Goal: Task Accomplishment & Management: Use online tool/utility

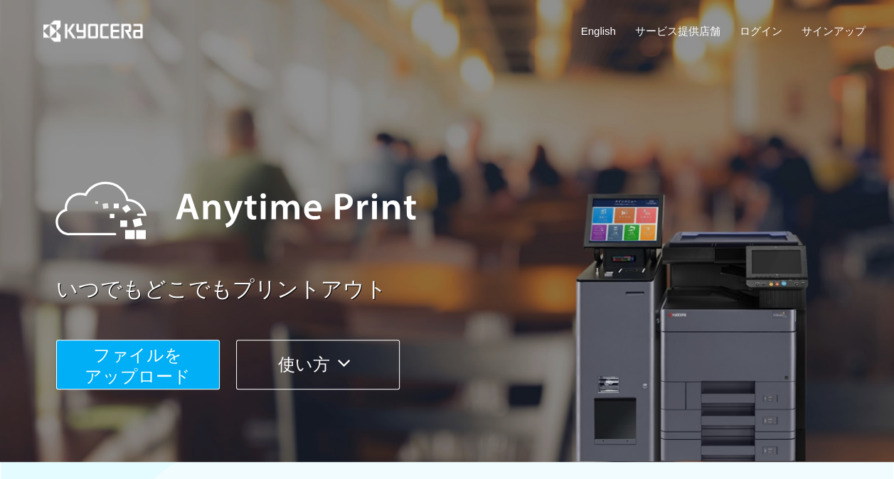
click at [158, 374] on span "ファイルを ​​アップロード" at bounding box center [138, 365] width 106 height 41
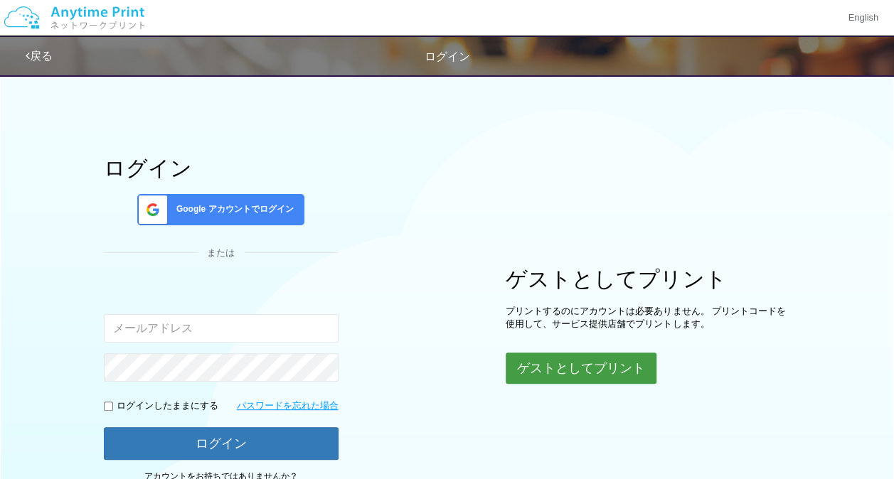
click at [505, 372] on button "ゲストとしてプリント" at bounding box center [580, 368] width 151 height 31
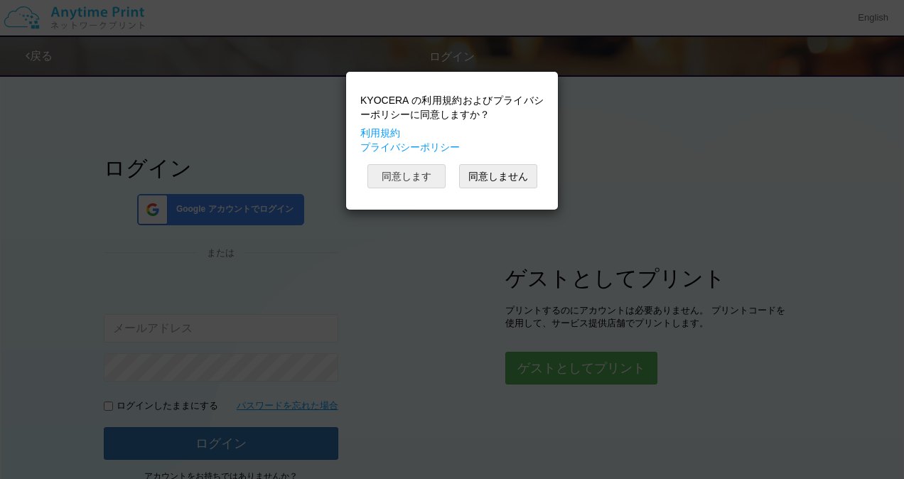
click at [434, 176] on button "同意します" at bounding box center [407, 176] width 78 height 24
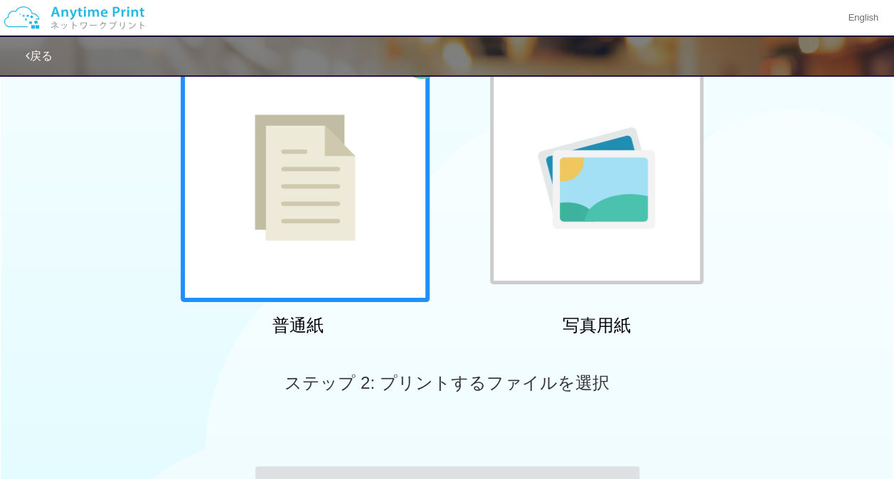
scroll to position [109, 0]
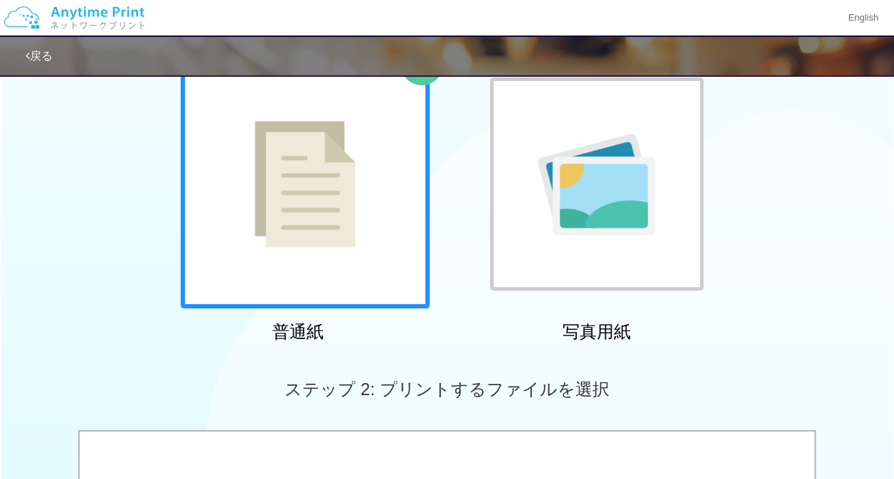
click at [389, 280] on div at bounding box center [305, 184] width 249 height 249
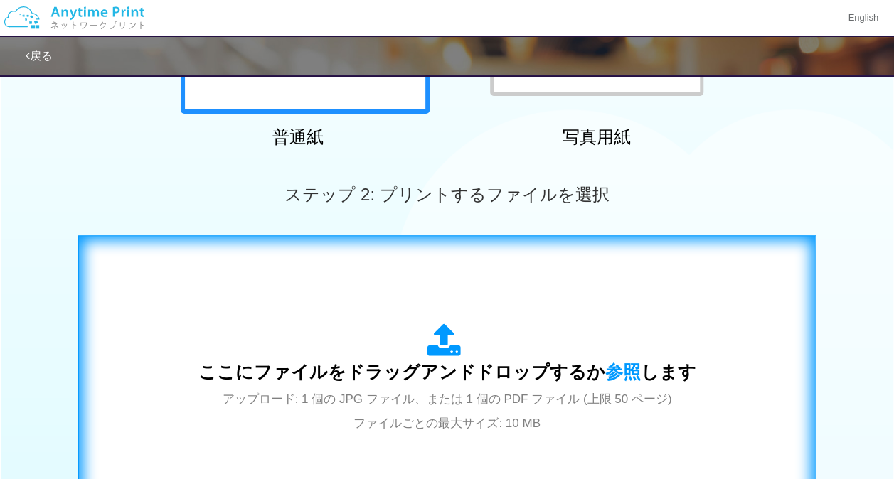
scroll to position [415, 0]
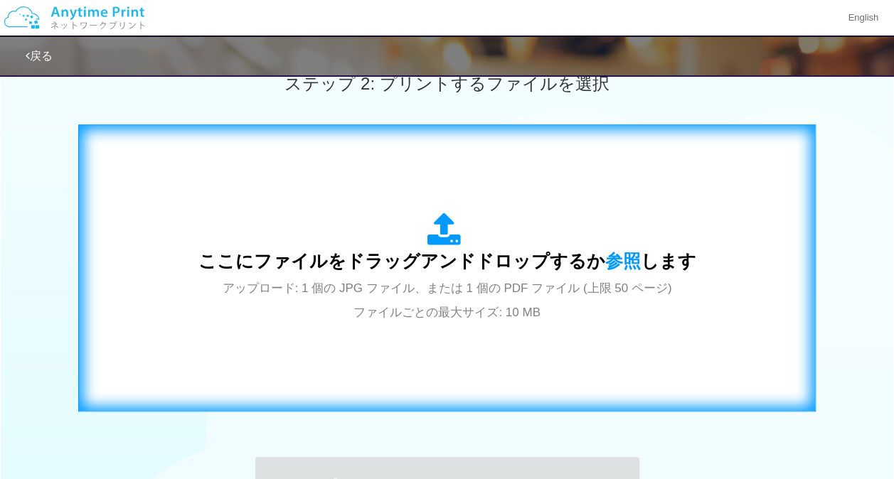
click at [466, 271] on span "ここにファイルをドラッグアンドドロップするか 参照 します" at bounding box center [447, 261] width 498 height 20
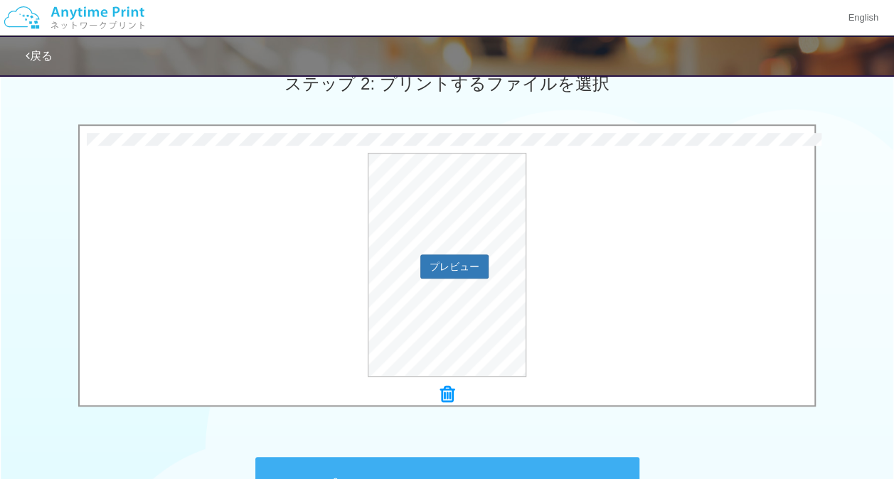
scroll to position [592, 0]
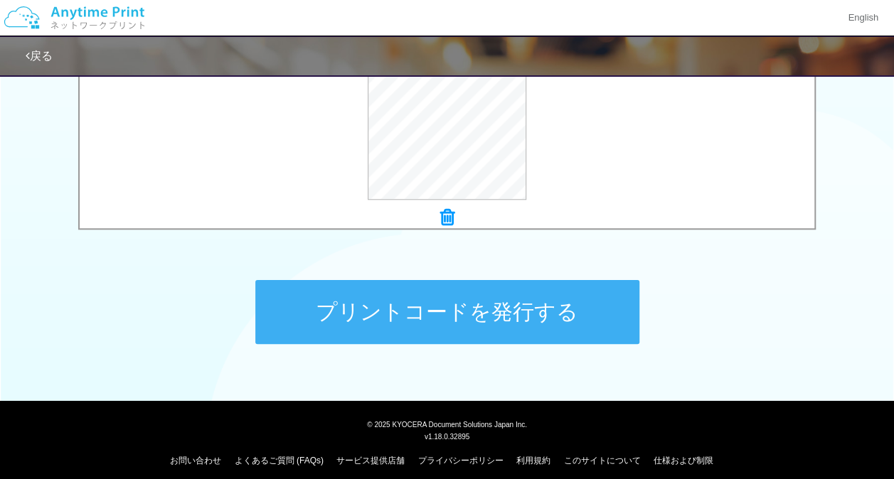
click at [473, 293] on button "プリントコードを発行する" at bounding box center [447, 312] width 384 height 64
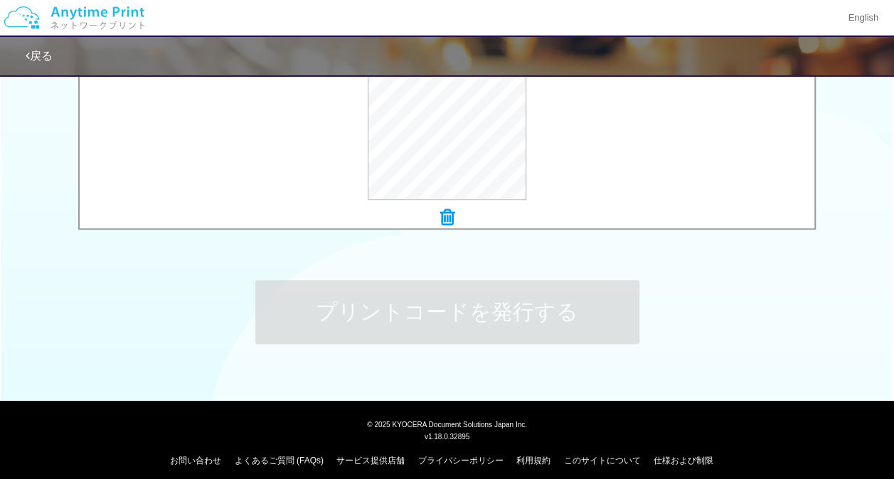
scroll to position [0, 0]
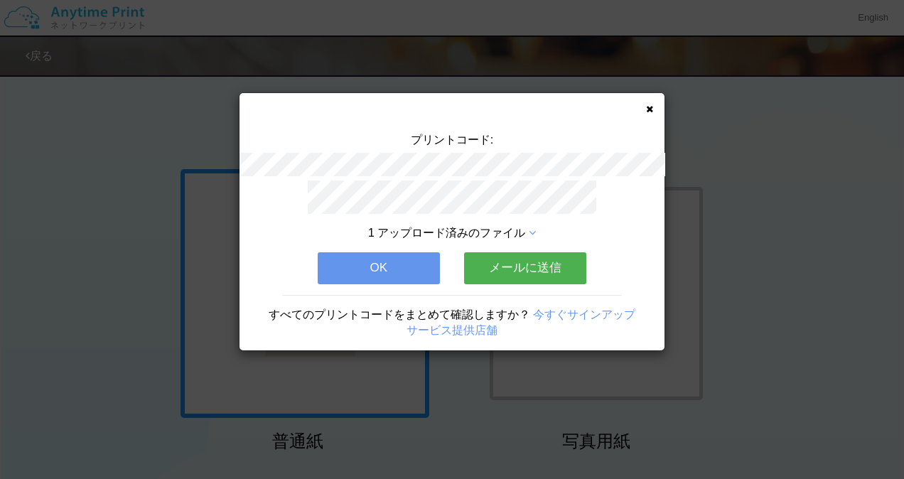
click at [648, 117] on div "プリントコード: 1 アップロード済みのファイル OK メールに送信 すべてのプリントコードをまとめて確認しますか？ 今すぐサインアップ サービス提供店舗" at bounding box center [452, 221] width 425 height 257
click at [650, 109] on icon at bounding box center [649, 108] width 7 height 9
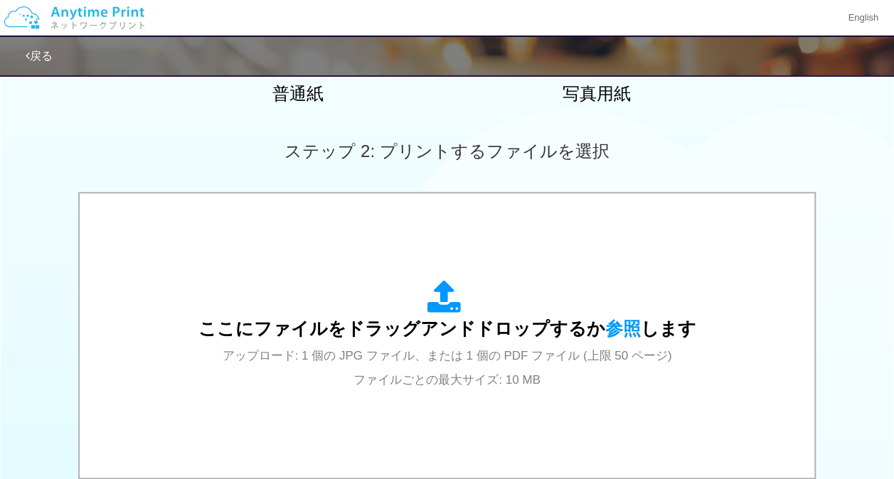
scroll to position [360, 0]
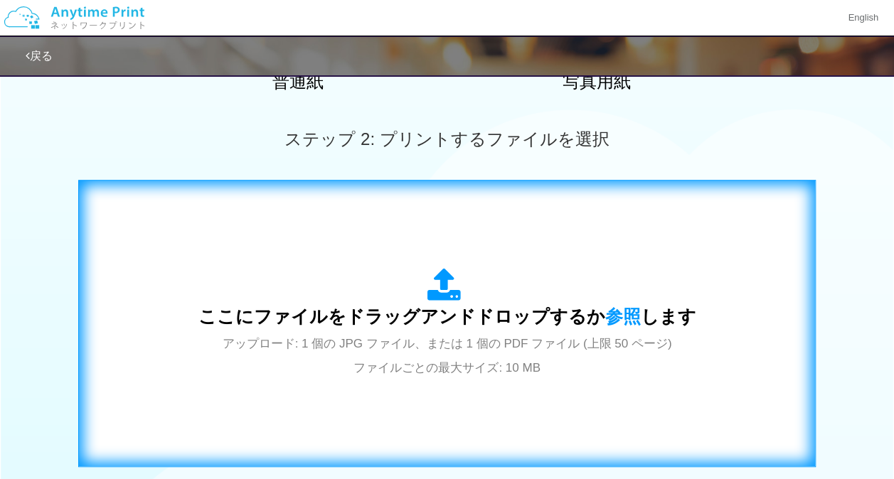
click at [490, 303] on div "ここにファイルをドラッグアンドドロップするか 参照 します アップロード: 1 個の JPG ファイル、または 1 個の PDF ファイル (上限 50 ペー…" at bounding box center [447, 323] width 498 height 111
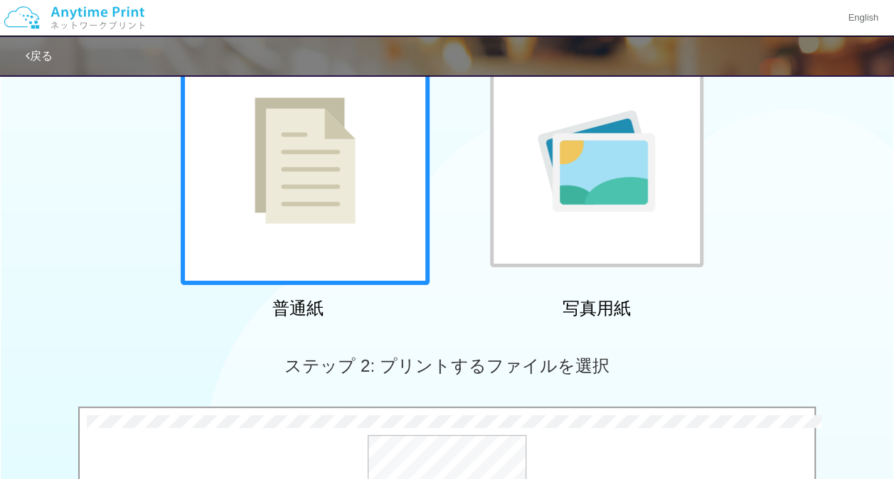
scroll to position [132, 0]
click at [360, 226] on div at bounding box center [305, 161] width 249 height 249
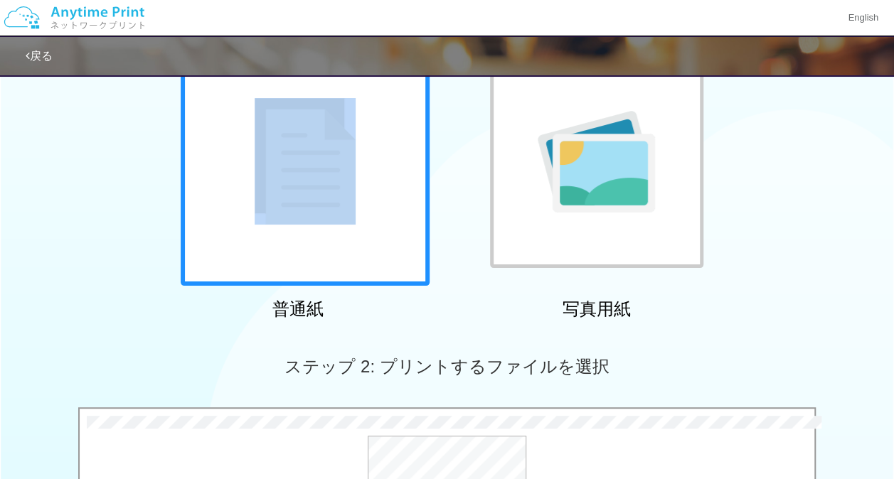
click at [360, 226] on div at bounding box center [305, 161] width 249 height 249
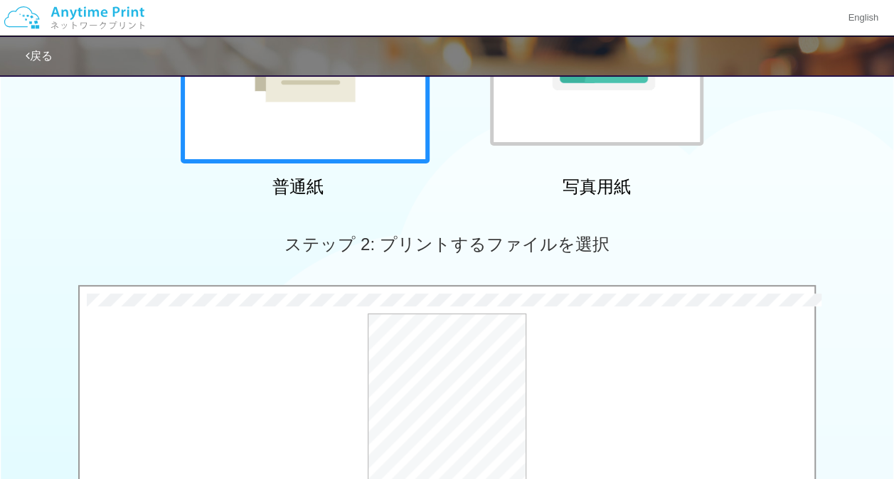
scroll to position [255, 0]
click at [461, 427] on button "プレビュー" at bounding box center [453, 425] width 67 height 23
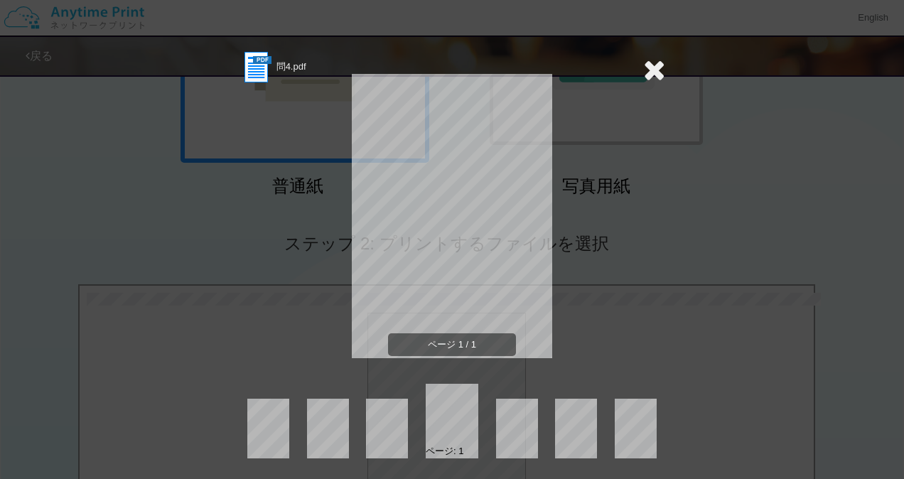
click at [654, 67] on icon at bounding box center [654, 69] width 22 height 28
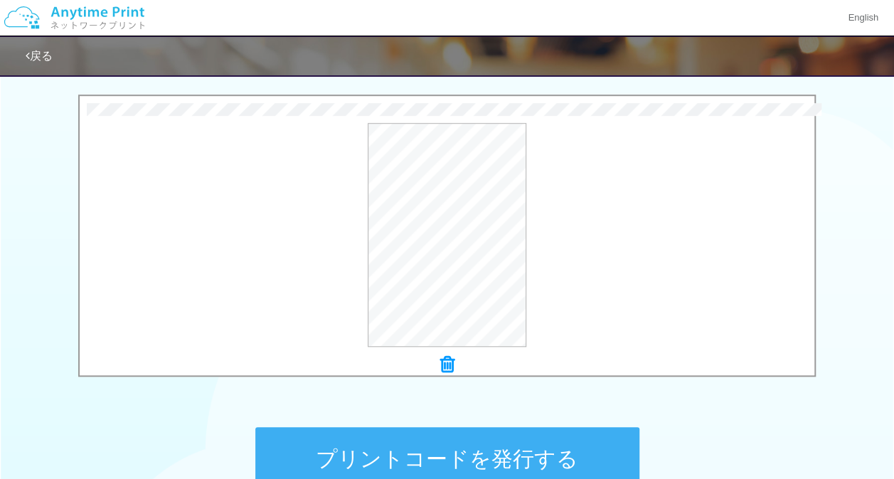
scroll to position [601, 0]
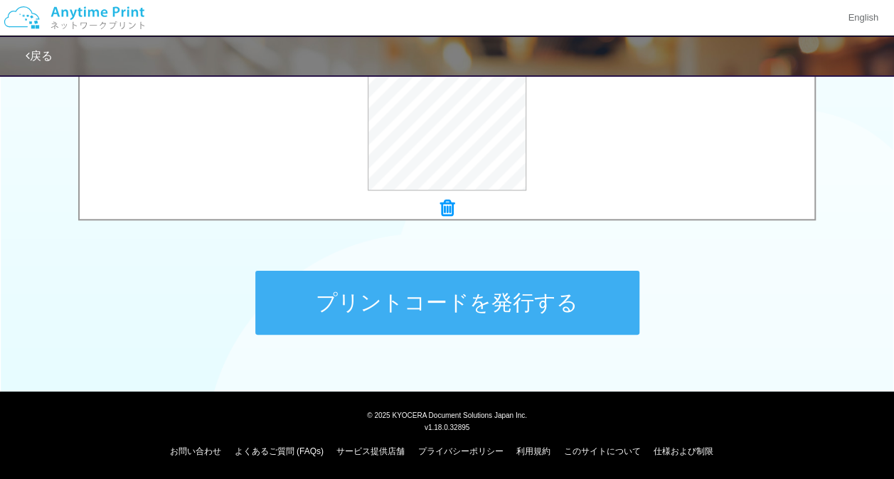
click at [515, 329] on button "プリントコードを発行する" at bounding box center [447, 303] width 384 height 64
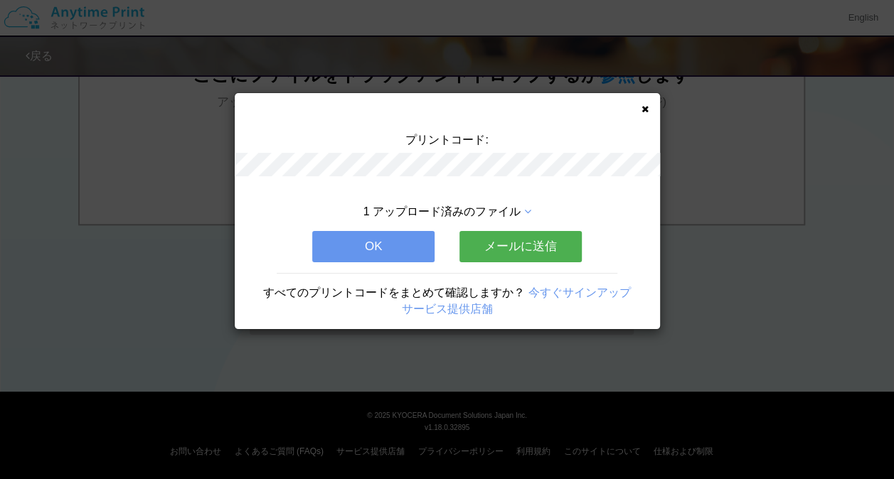
scroll to position [0, 0]
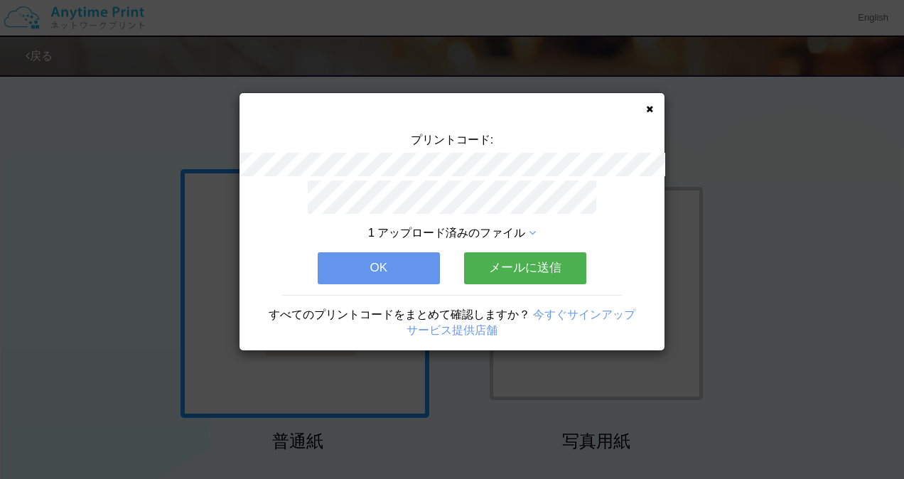
click at [650, 109] on icon at bounding box center [649, 108] width 7 height 9
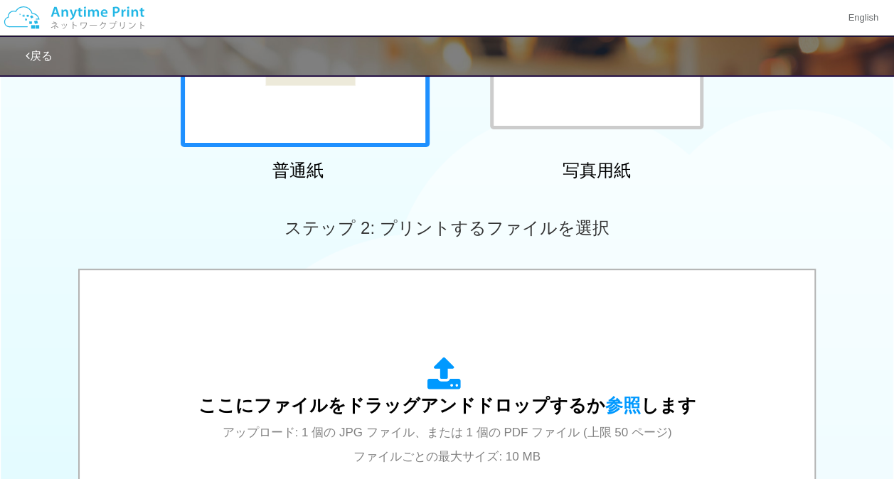
scroll to position [303, 0]
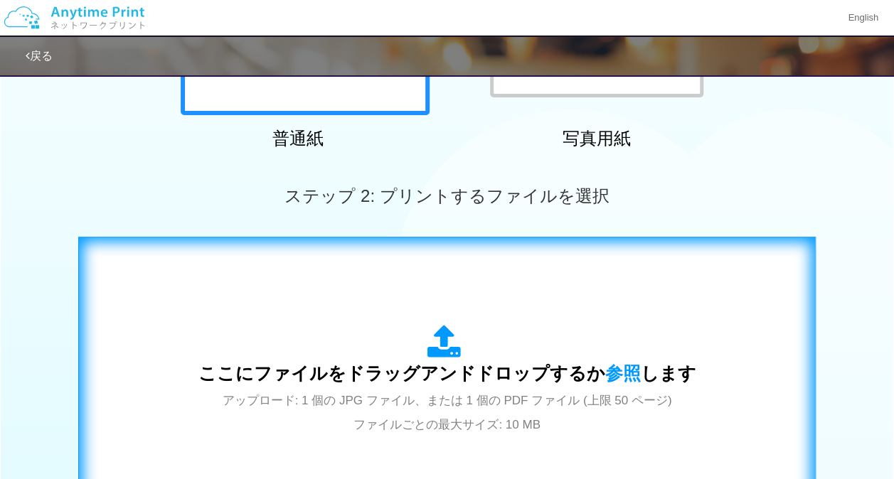
click at [423, 331] on div "ここにファイルをドラッグアンドドロップするか 参照 します アップロード: 1 個の JPG ファイル、または 1 個の PDF ファイル (上限 50 ペー…" at bounding box center [447, 380] width 498 height 111
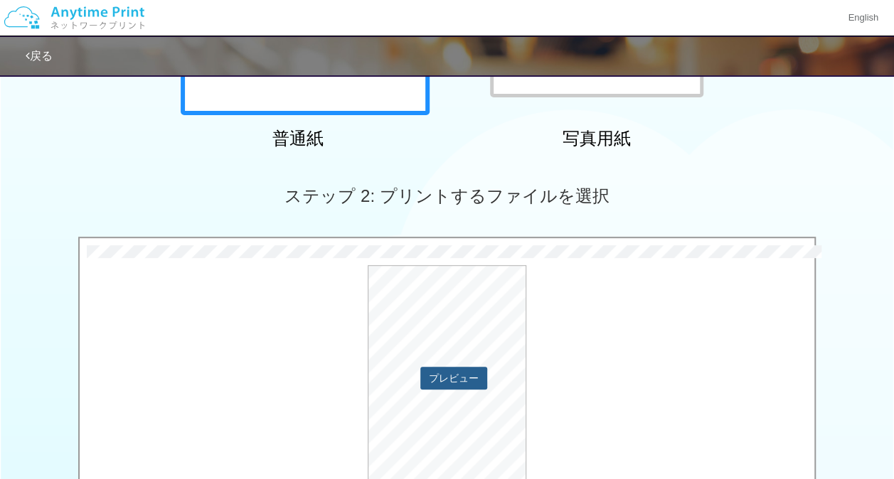
click at [440, 378] on button "プレビュー" at bounding box center [453, 378] width 67 height 23
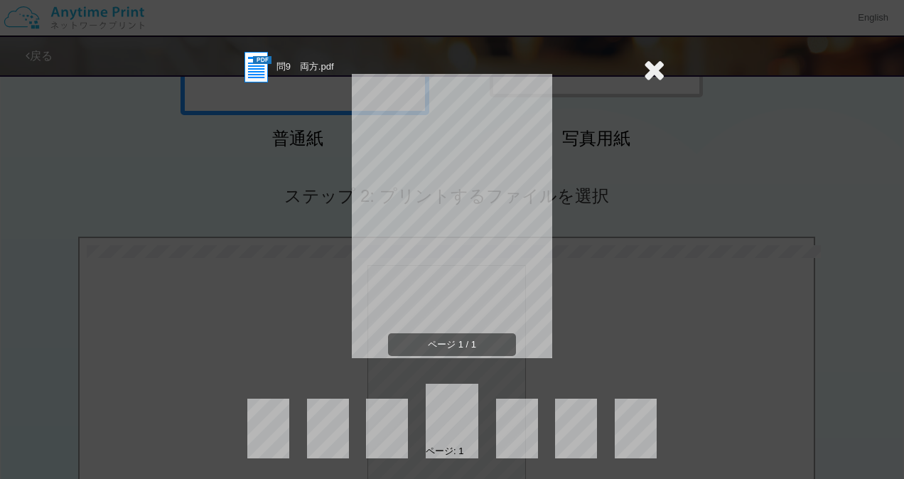
click at [643, 77] on icon at bounding box center [654, 69] width 22 height 28
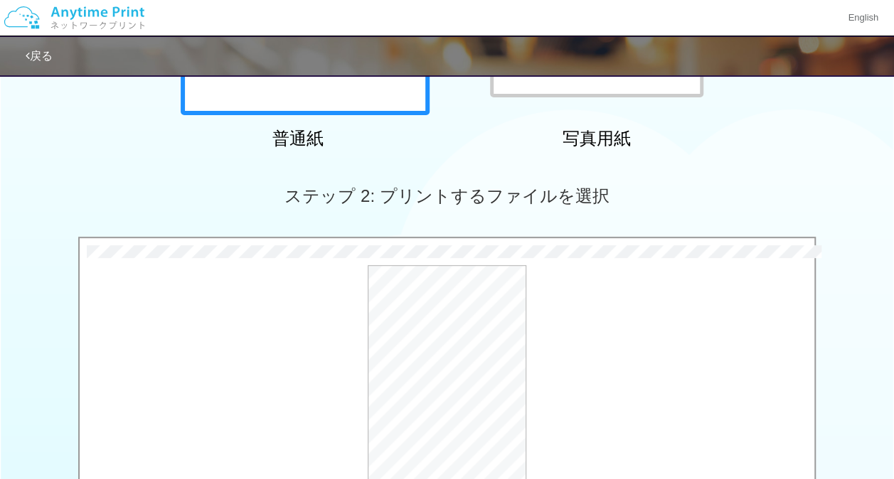
scroll to position [601, 0]
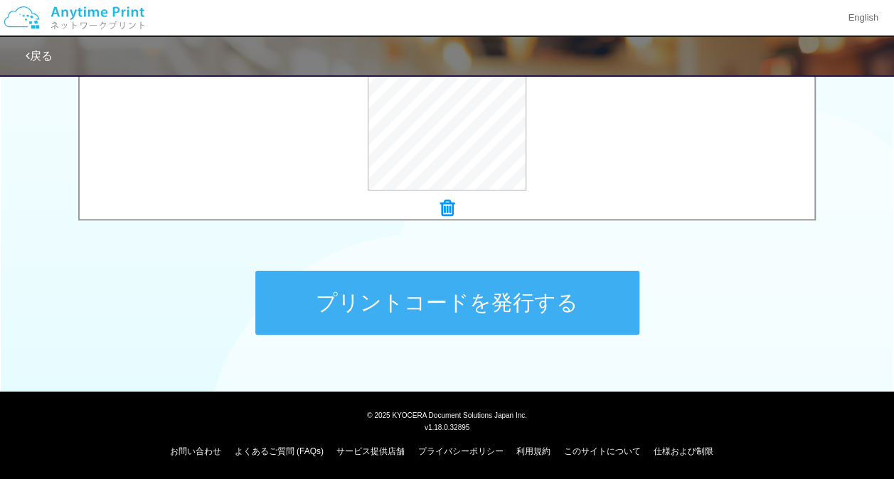
click at [540, 271] on button "プリントコードを発行する" at bounding box center [447, 303] width 384 height 64
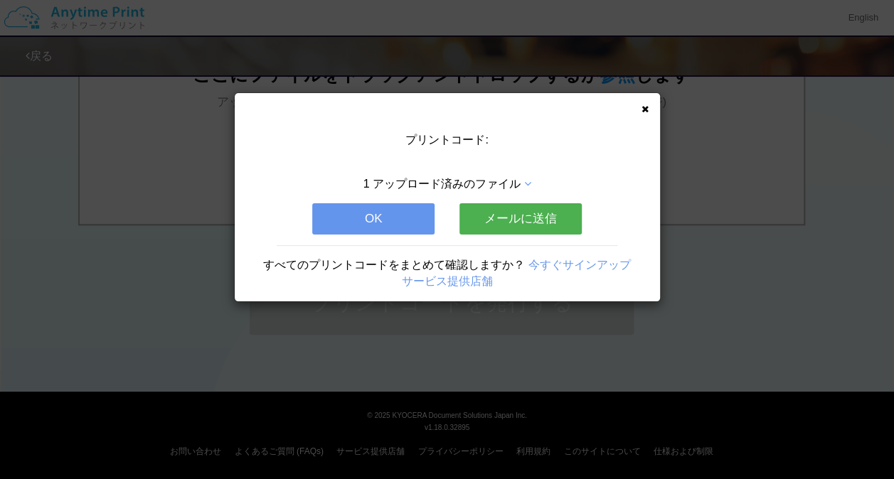
scroll to position [0, 0]
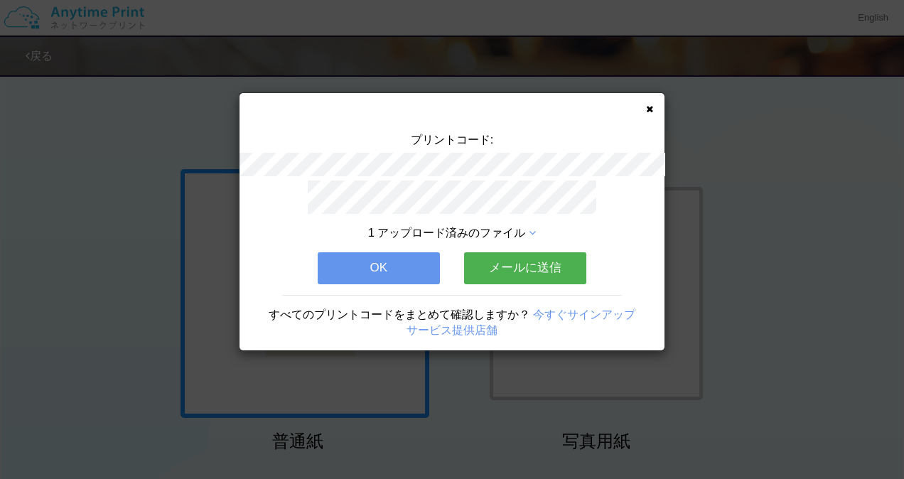
click at [648, 115] on div "プリントコード: 1 アップロード済みのファイル OK メールに送信 すべてのプリントコードをまとめて確認しますか？ 今すぐサインアップ サービス提供店舗" at bounding box center [452, 221] width 425 height 257
click at [648, 108] on icon at bounding box center [649, 108] width 7 height 9
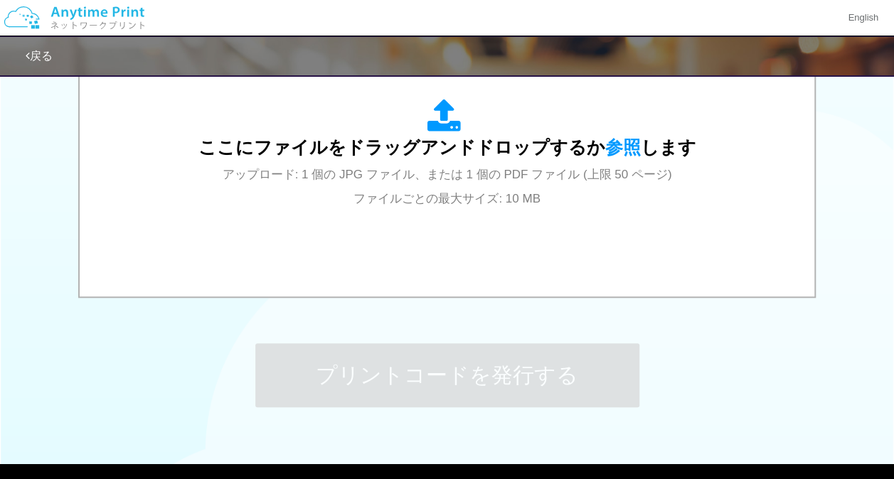
scroll to position [601, 0]
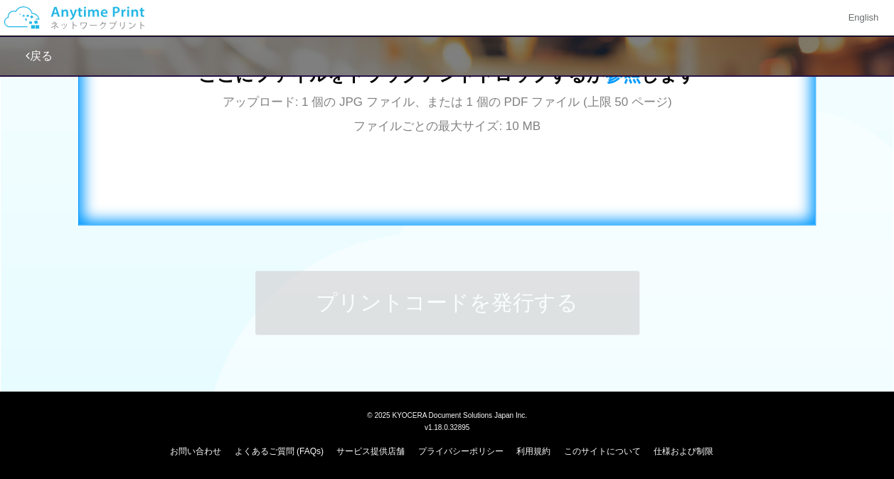
click at [547, 136] on div "ここにファイルをドラッグアンドドロップするか 参照 します アップロード: 1 個の JPG ファイル、または 1 個の PDF ファイル (上限 50 ペー…" at bounding box center [447, 81] width 498 height 111
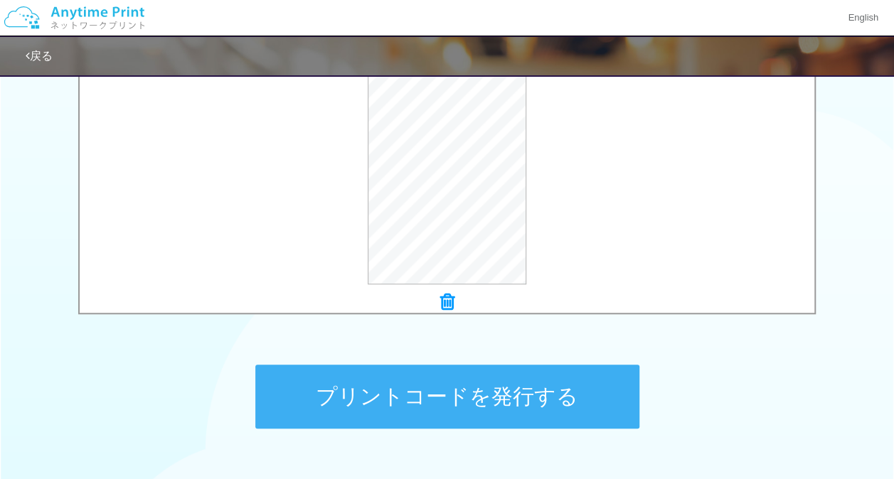
scroll to position [508, 0]
click at [443, 397] on button "プリントコードを発行する" at bounding box center [447, 397] width 384 height 64
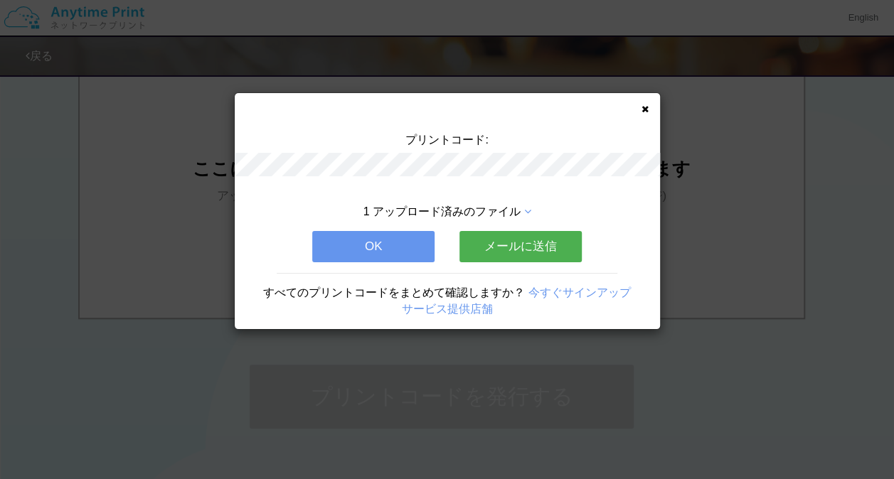
scroll to position [0, 0]
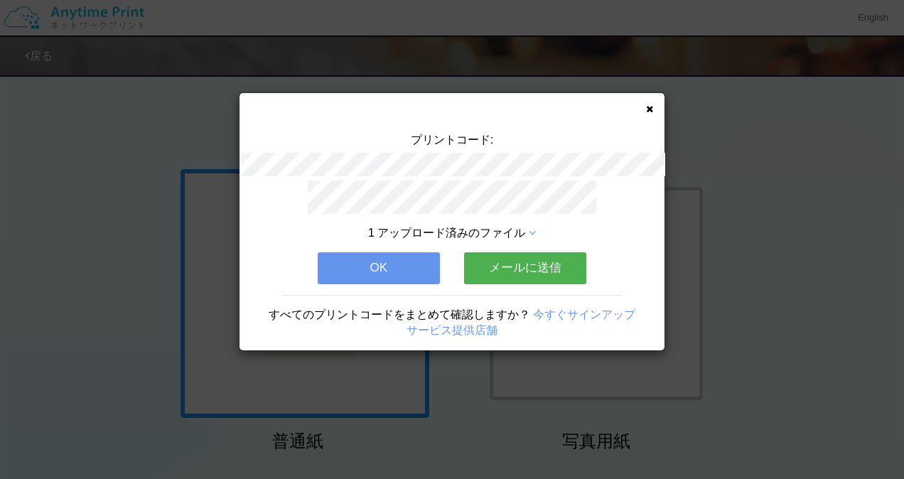
click at [654, 107] on div "プリントコード: 1 アップロード済みのファイル OK メールに送信 すべてのプリントコードをまとめて確認しますか？ 今すぐサインアップ サービス提供店舗" at bounding box center [452, 221] width 425 height 257
click at [652, 109] on icon at bounding box center [649, 108] width 7 height 9
